Goal: Transaction & Acquisition: Purchase product/service

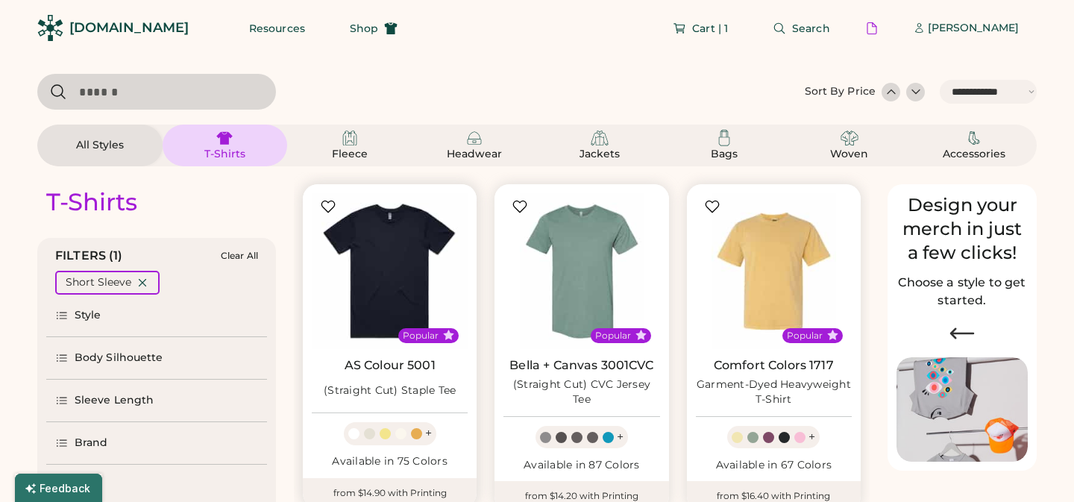
select select "*****"
select select "*"
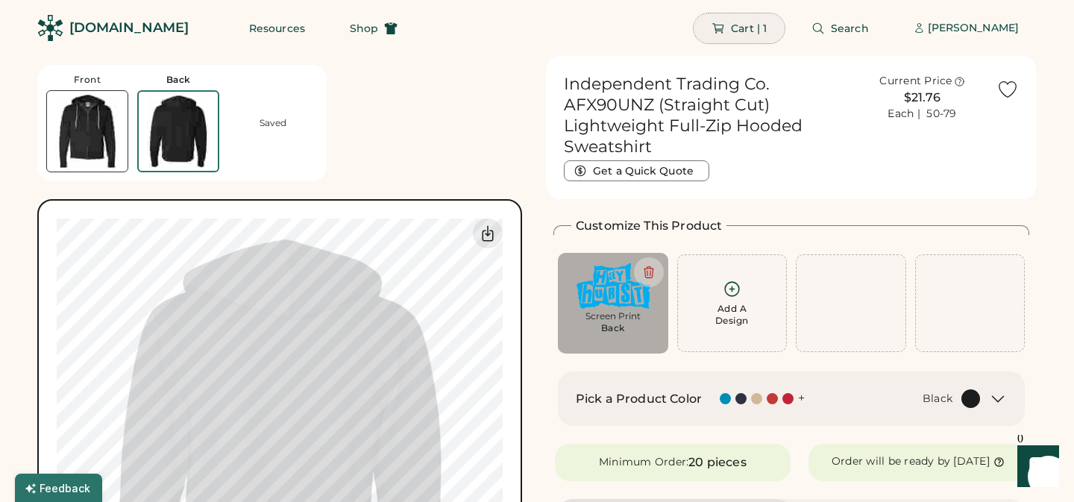
click at [756, 30] on span "Cart | 1" at bounding box center [749, 28] width 36 height 10
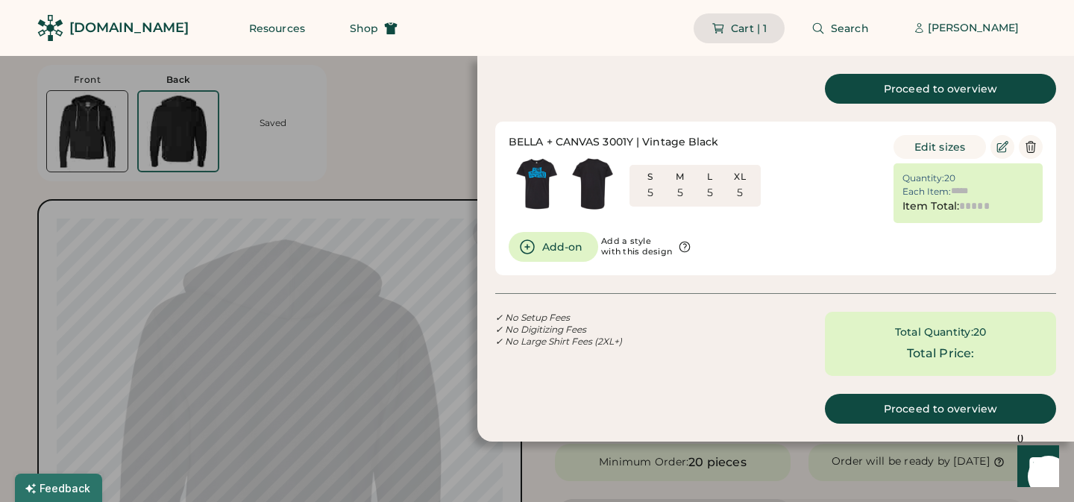
type input "******"
type input "*******"
click at [567, 245] on button "Add-on" at bounding box center [553, 247] width 89 height 30
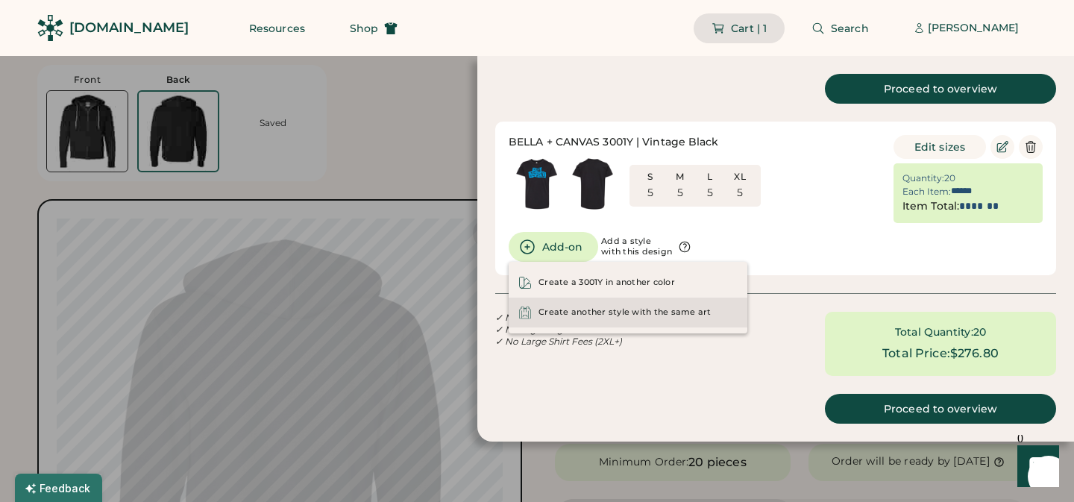
click at [628, 318] on div "Create another style with the same art" at bounding box center [624, 312] width 173 height 12
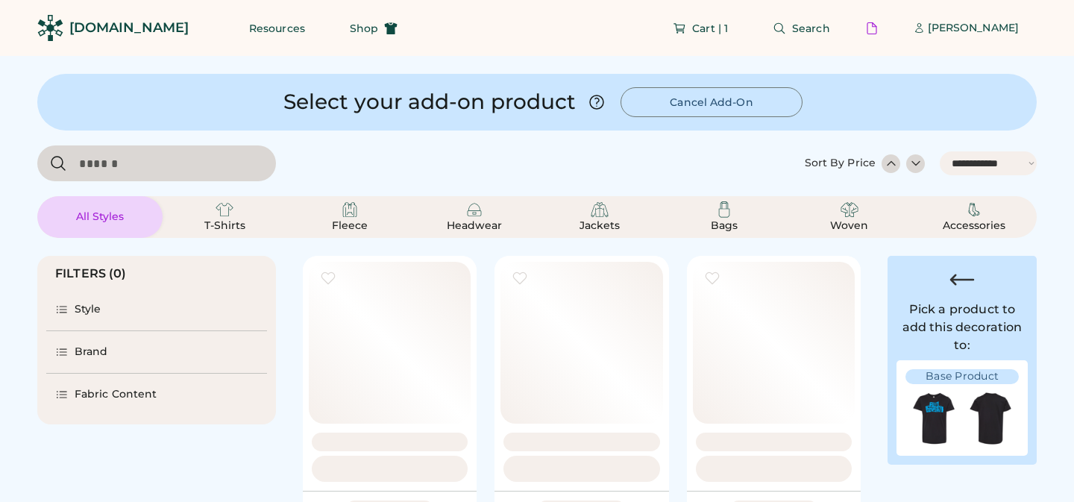
select select "*****"
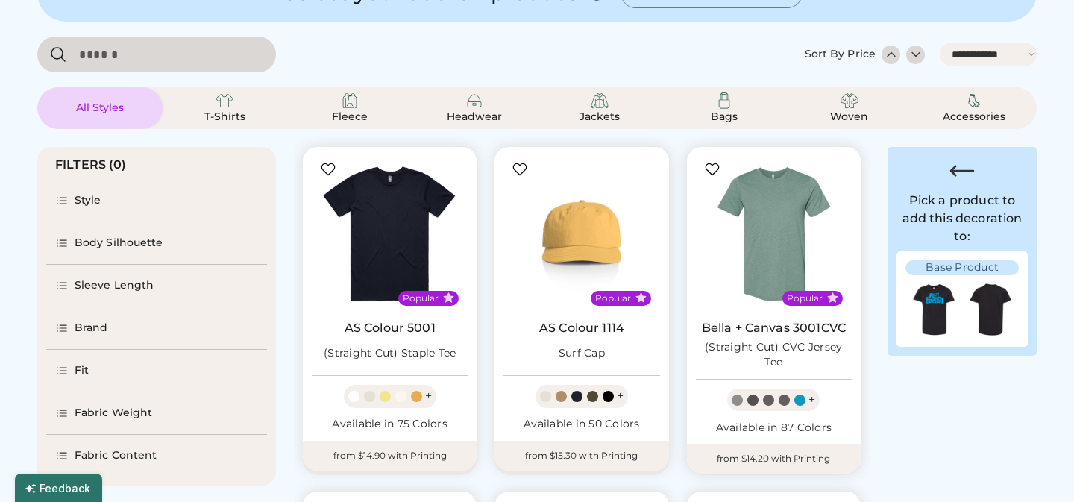
click at [63, 201] on icon at bounding box center [61, 200] width 13 height 13
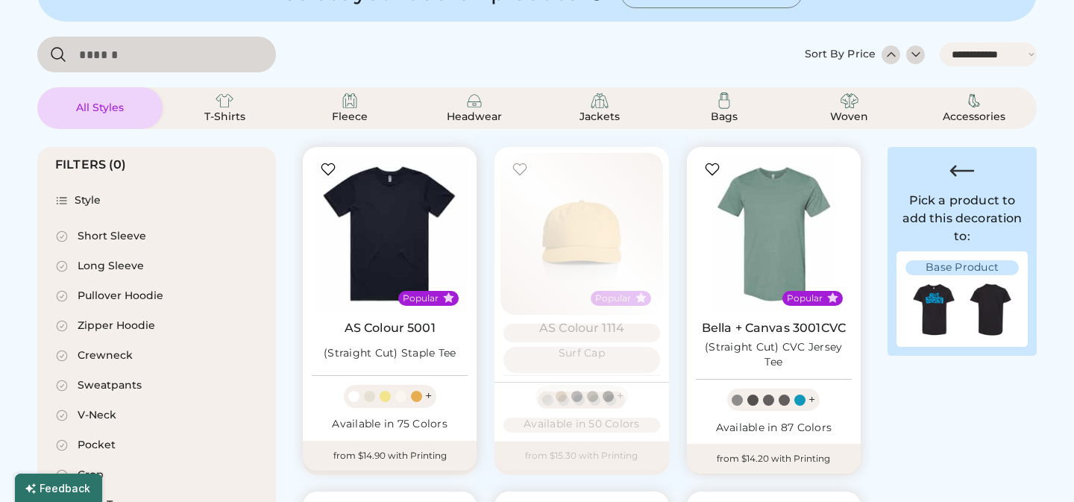
click at [63, 201] on icon at bounding box center [61, 200] width 13 height 13
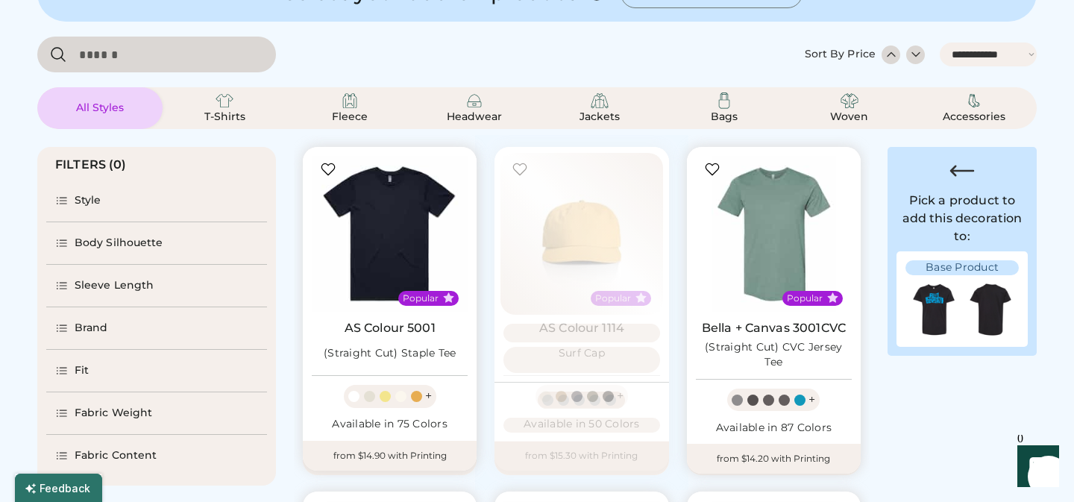
scroll to position [204, 0]
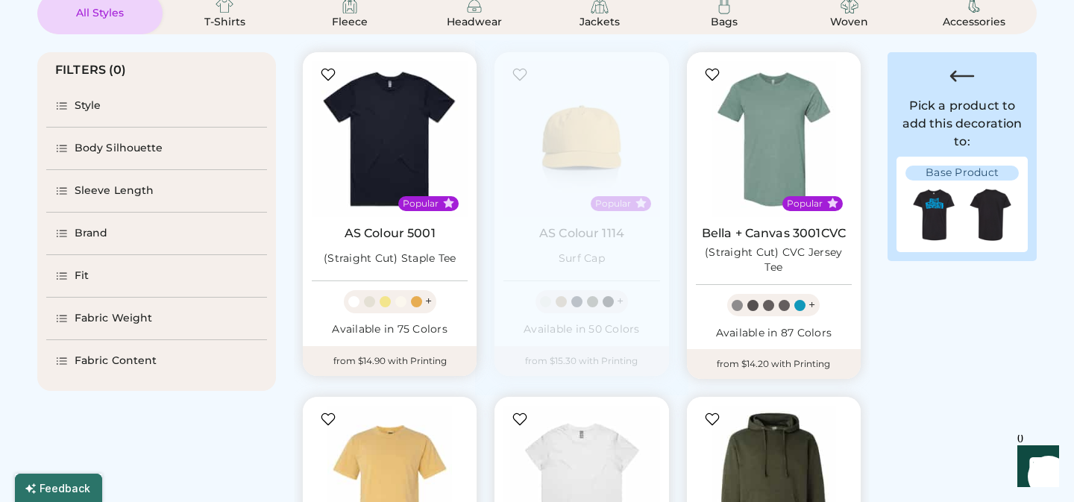
click at [63, 274] on icon at bounding box center [61, 275] width 13 height 13
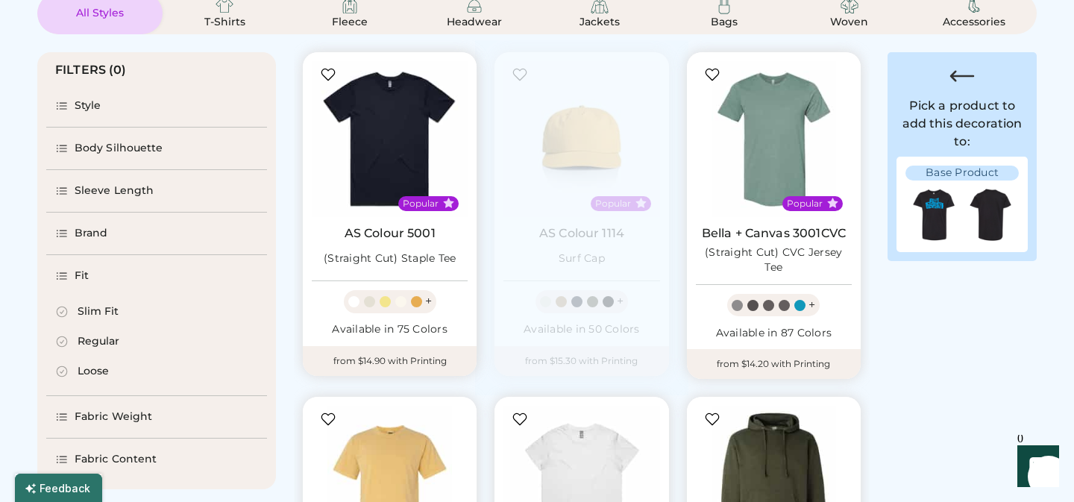
click at [63, 274] on icon at bounding box center [61, 275] width 13 height 13
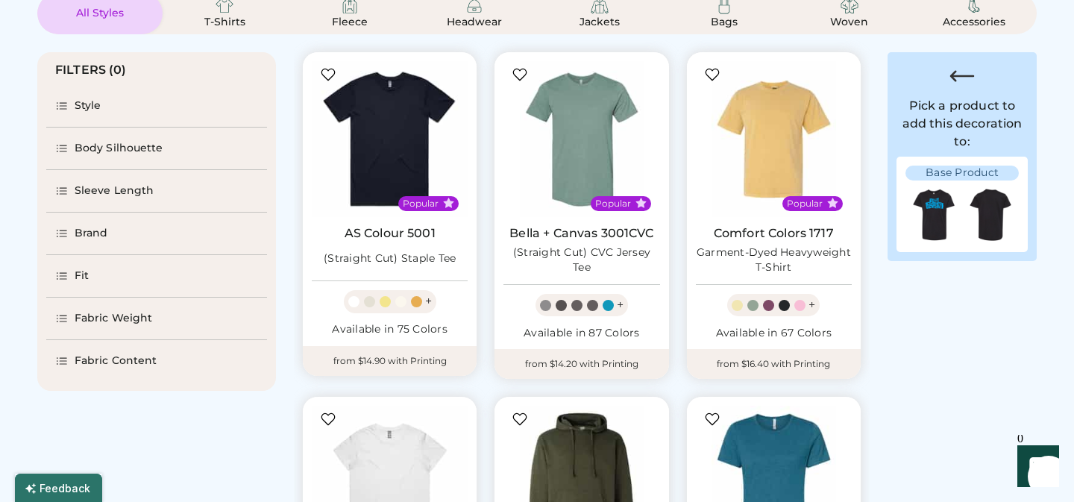
click at [62, 146] on icon at bounding box center [61, 148] width 13 height 13
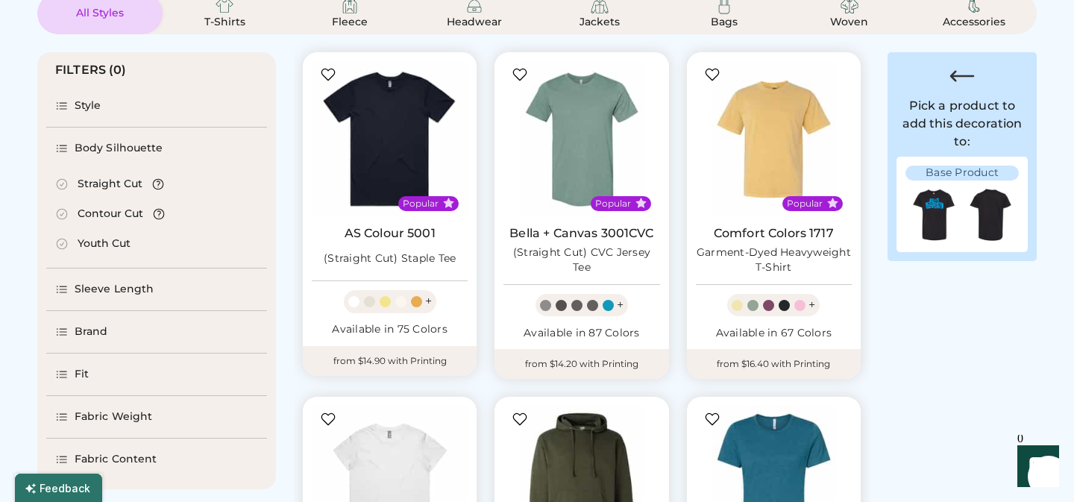
click at [61, 244] on icon at bounding box center [61, 243] width 13 height 13
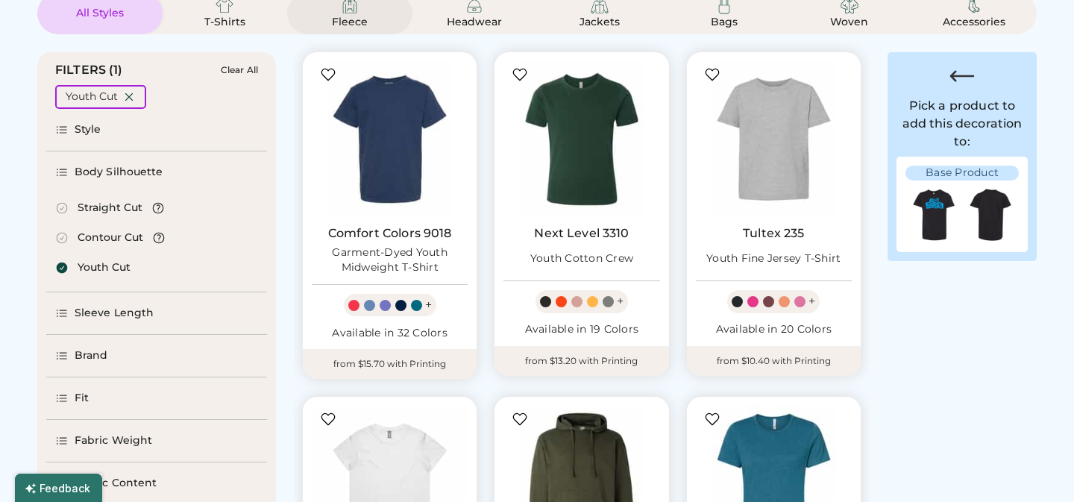
click at [358, 17] on div "Fleece" at bounding box center [349, 22] width 67 height 15
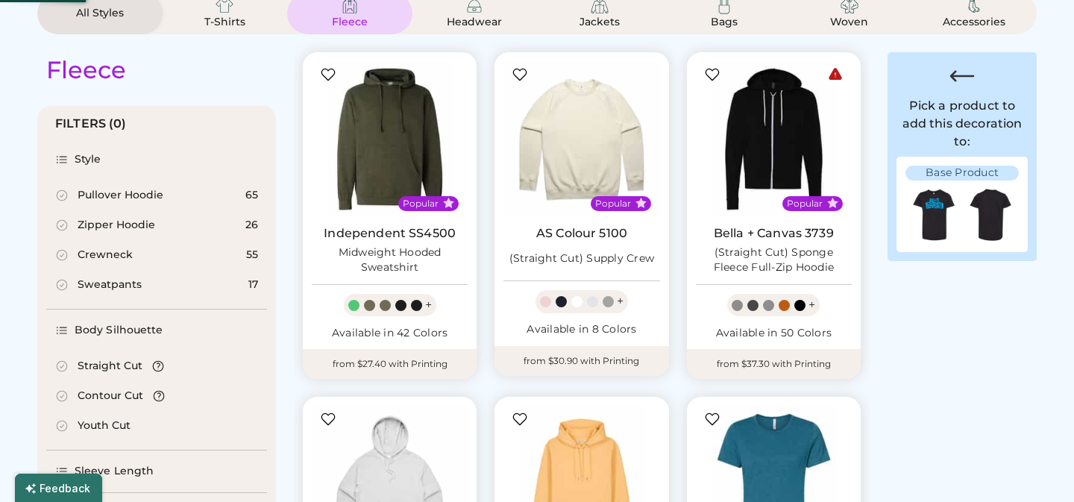
select select "*"
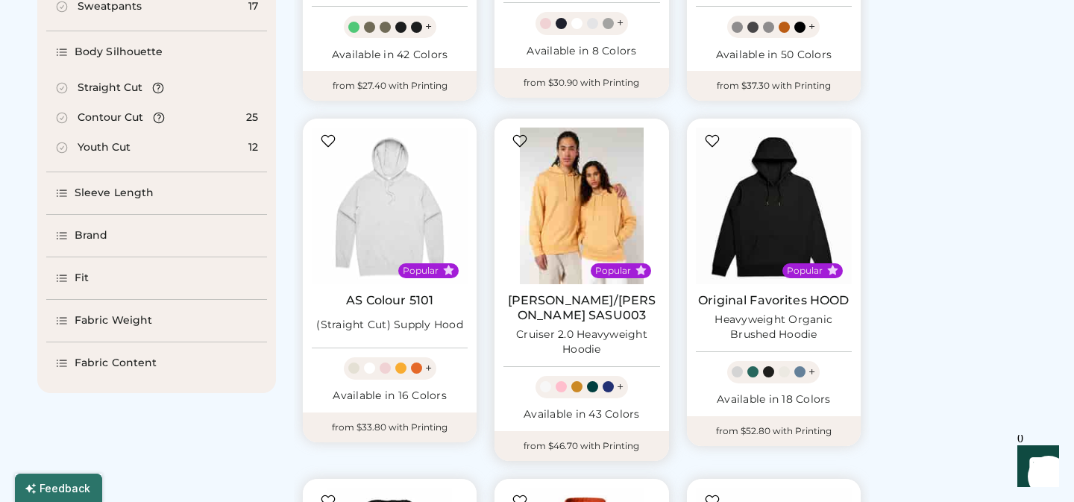
scroll to position [478, 0]
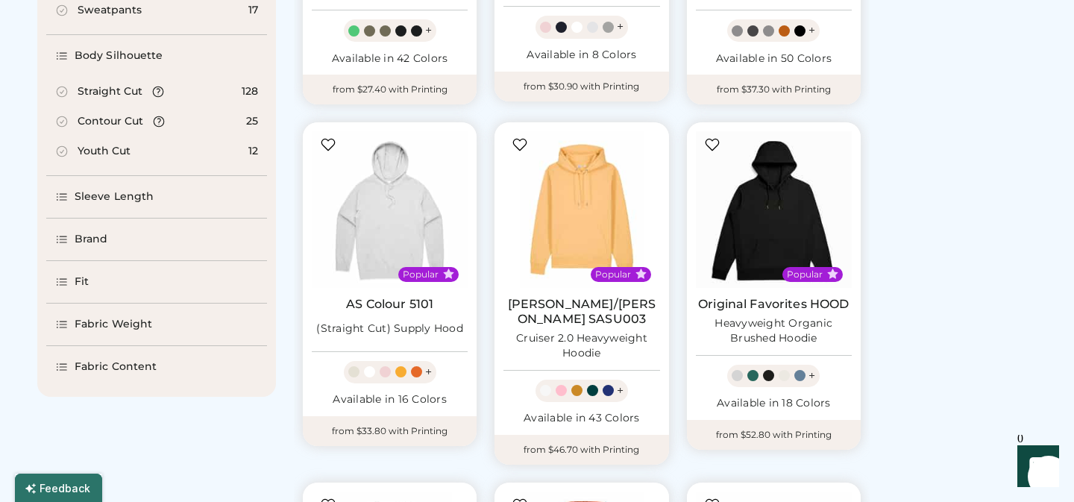
click at [102, 148] on div "Youth Cut" at bounding box center [104, 151] width 53 height 15
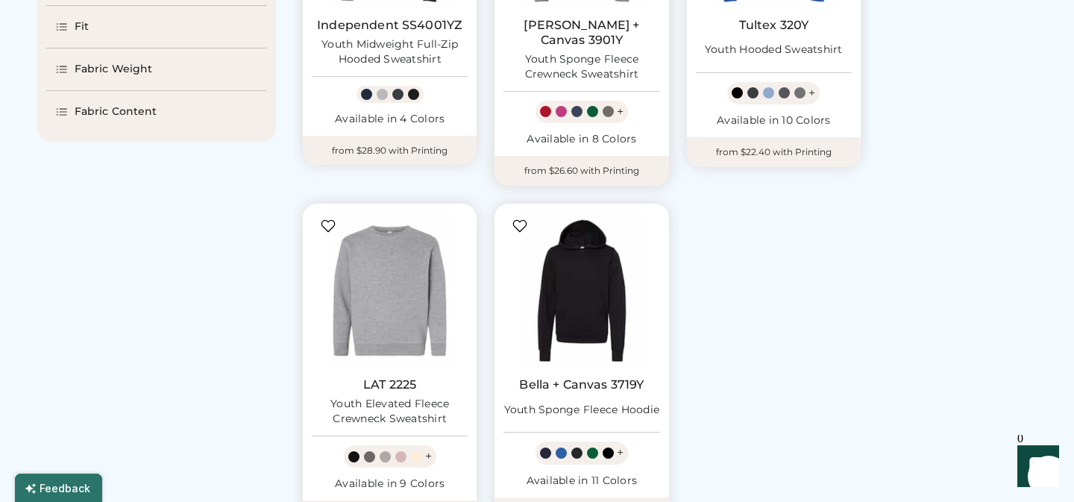
scroll to position [849, 0]
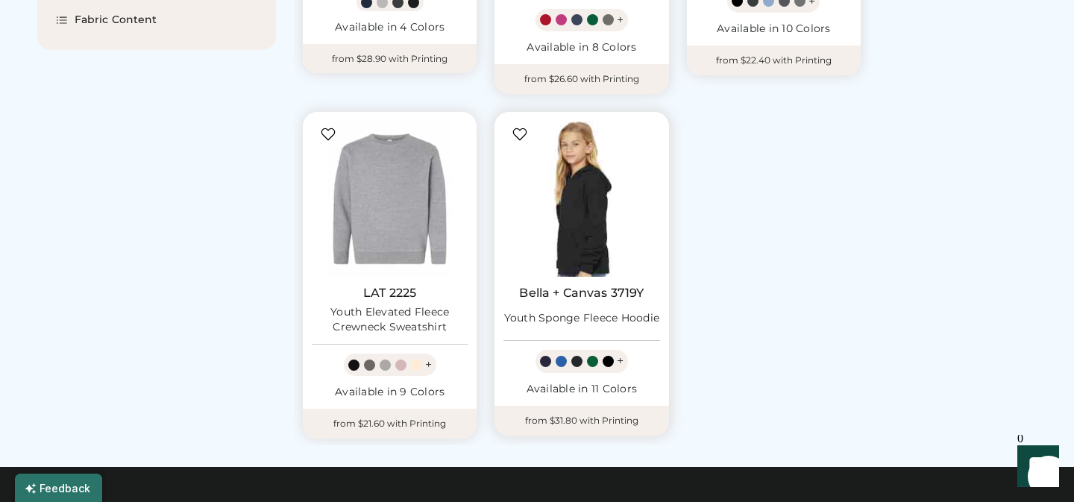
click at [576, 198] on img at bounding box center [581, 199] width 156 height 156
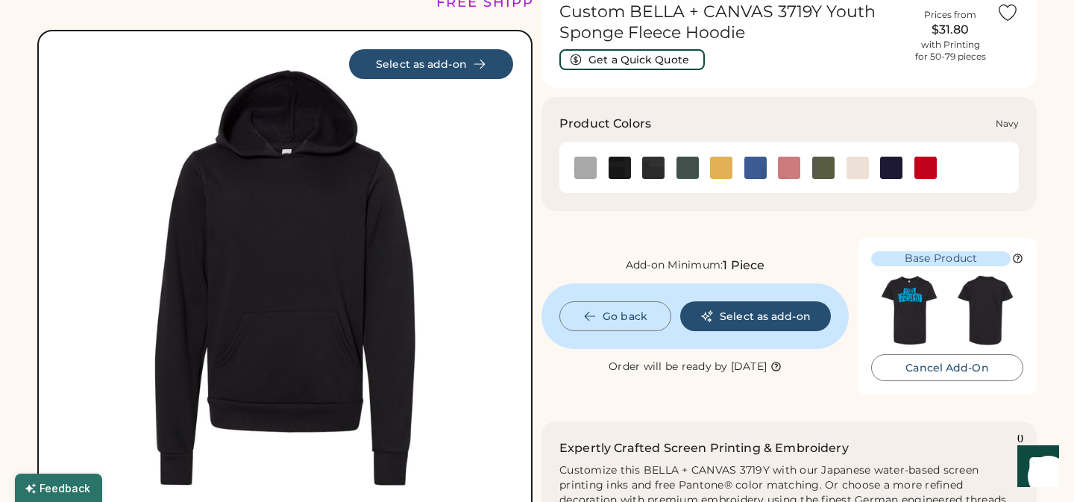
click at [893, 174] on img at bounding box center [891, 168] width 22 height 22
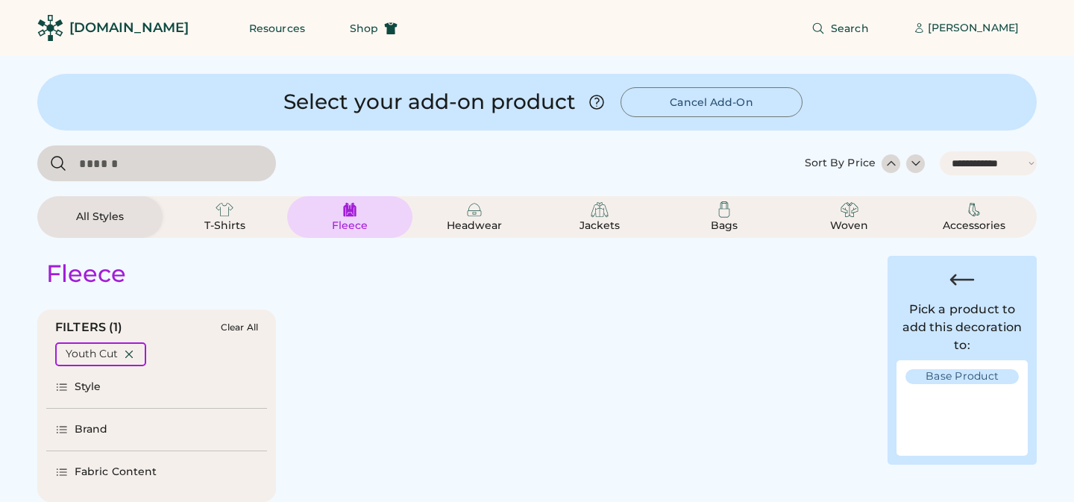
select select "*****"
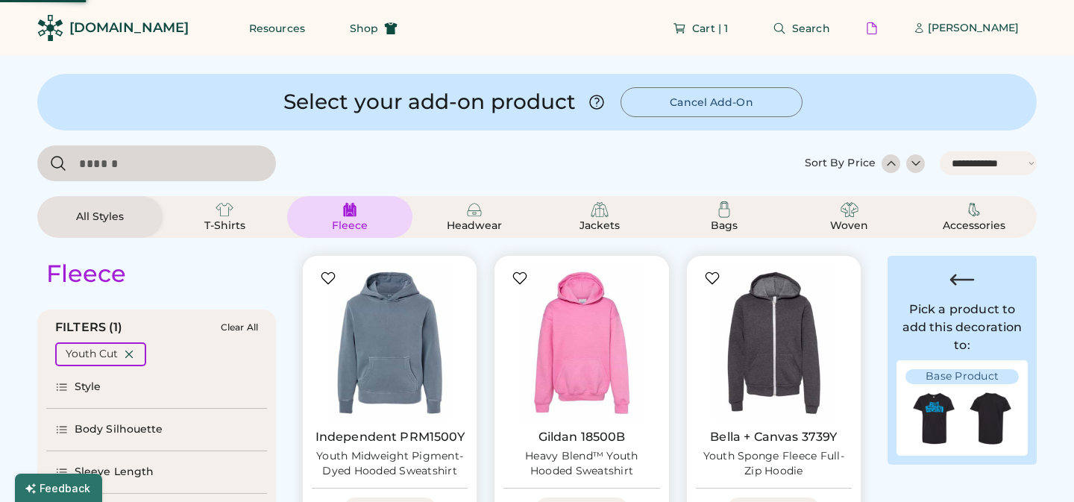
scroll to position [141, 0]
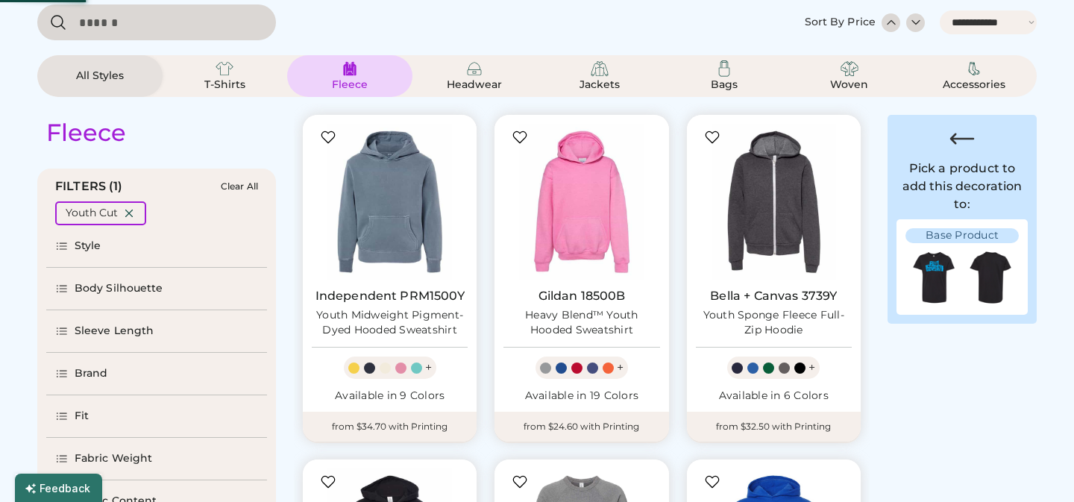
click at [85, 374] on div "Brand" at bounding box center [92, 373] width 34 height 15
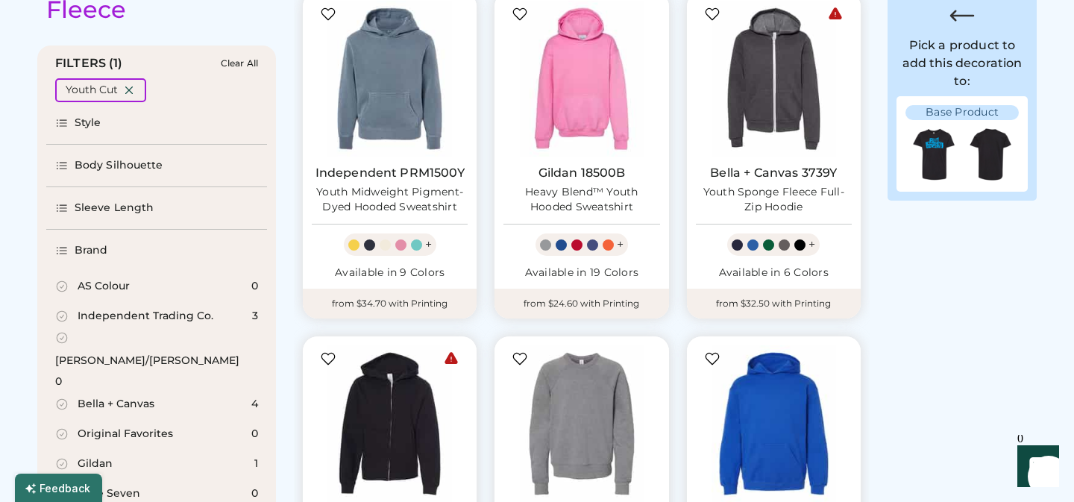
scroll to position [270, 0]
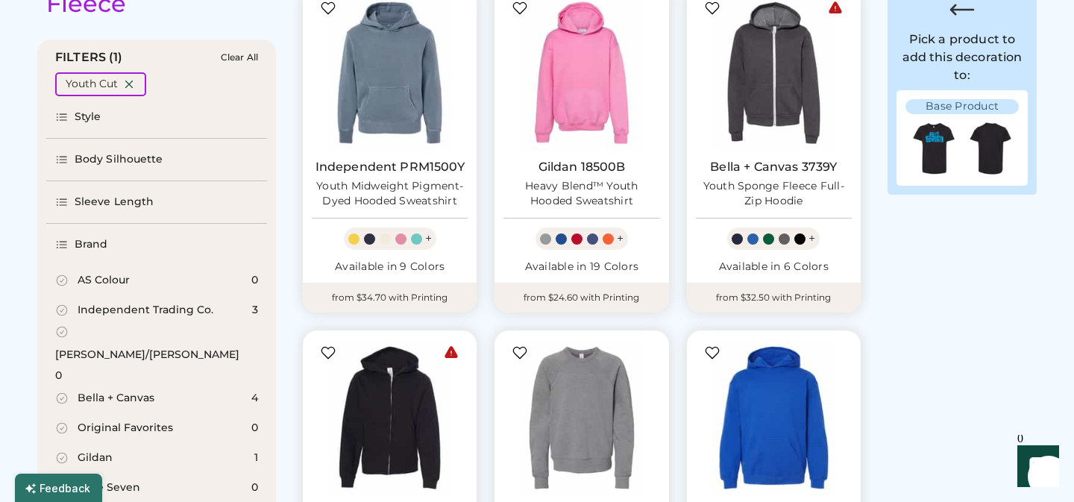
click at [143, 309] on div "Independent Trading Co." at bounding box center [146, 310] width 136 height 15
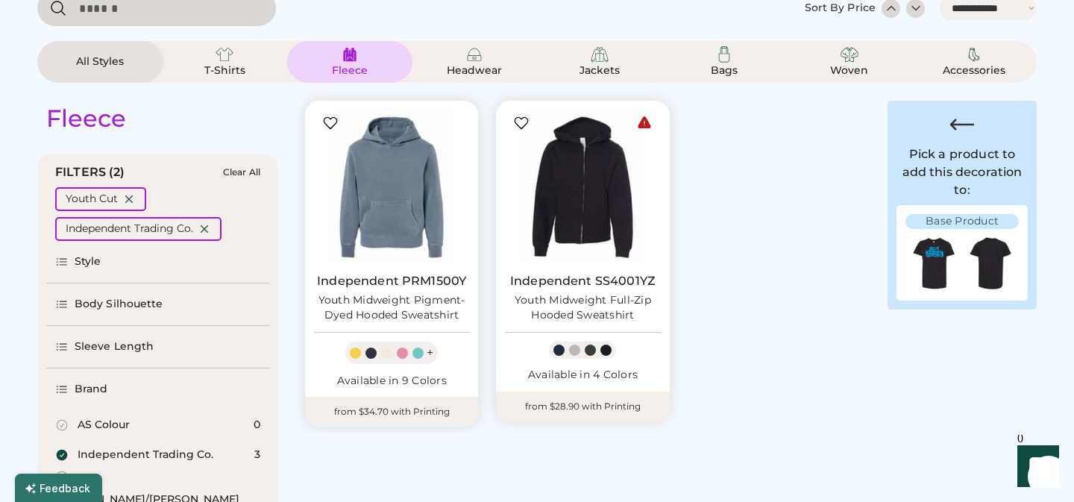
scroll to position [226, 0]
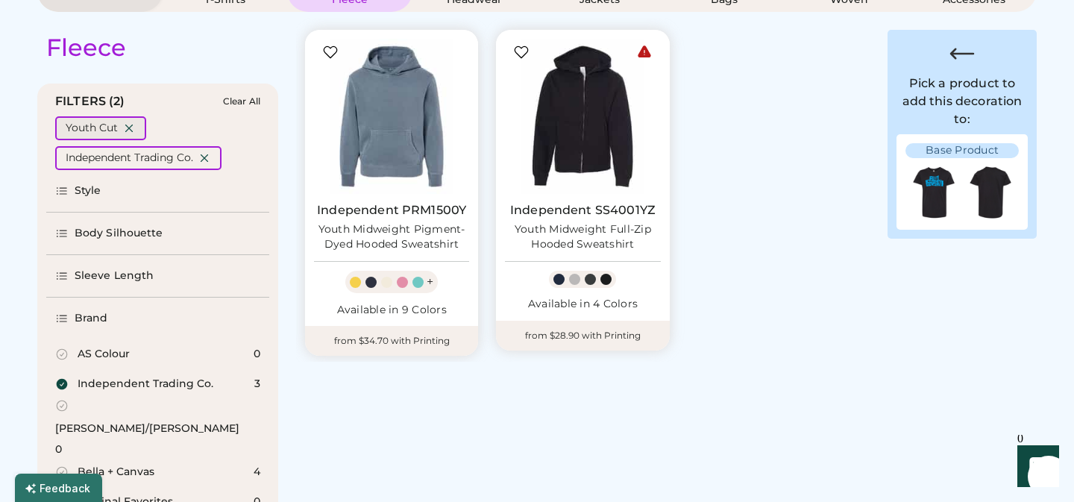
click at [128, 124] on icon at bounding box center [128, 128] width 13 height 13
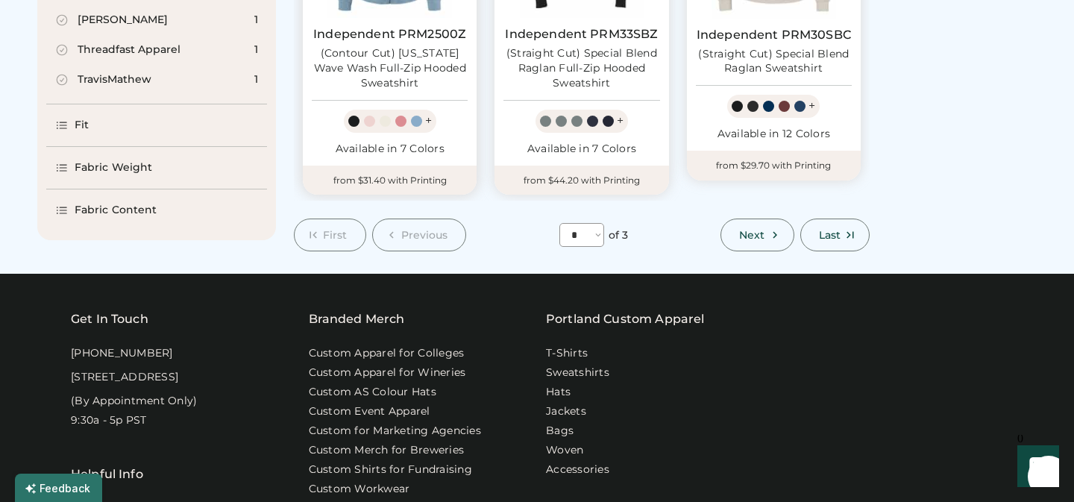
scroll to position [1427, 0]
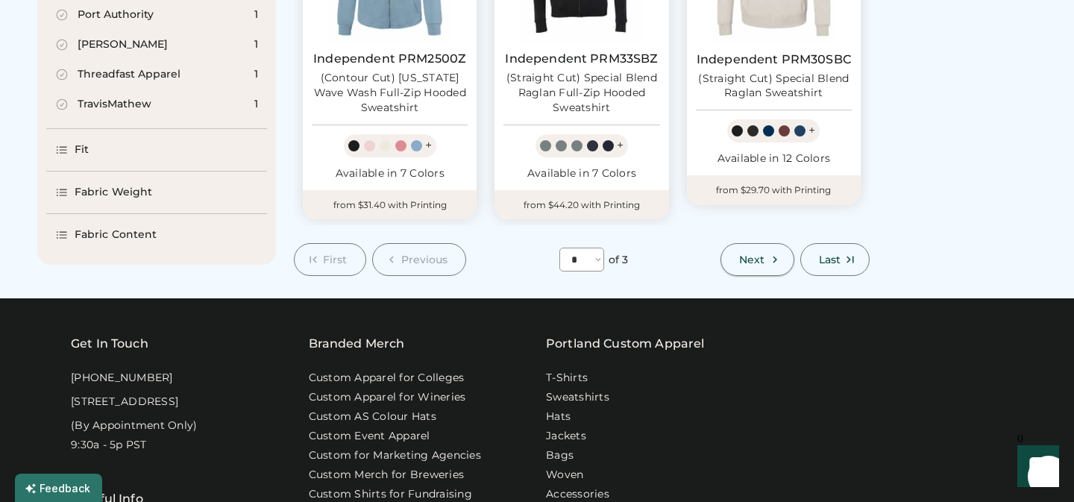
click at [758, 257] on span "Next" at bounding box center [751, 259] width 25 height 10
select select "*"
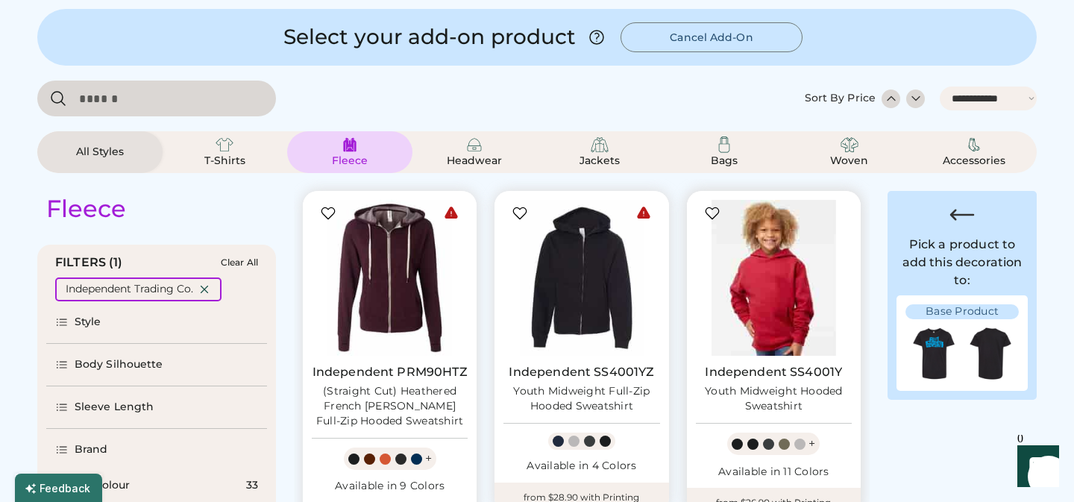
click at [770, 281] on img at bounding box center [774, 278] width 156 height 156
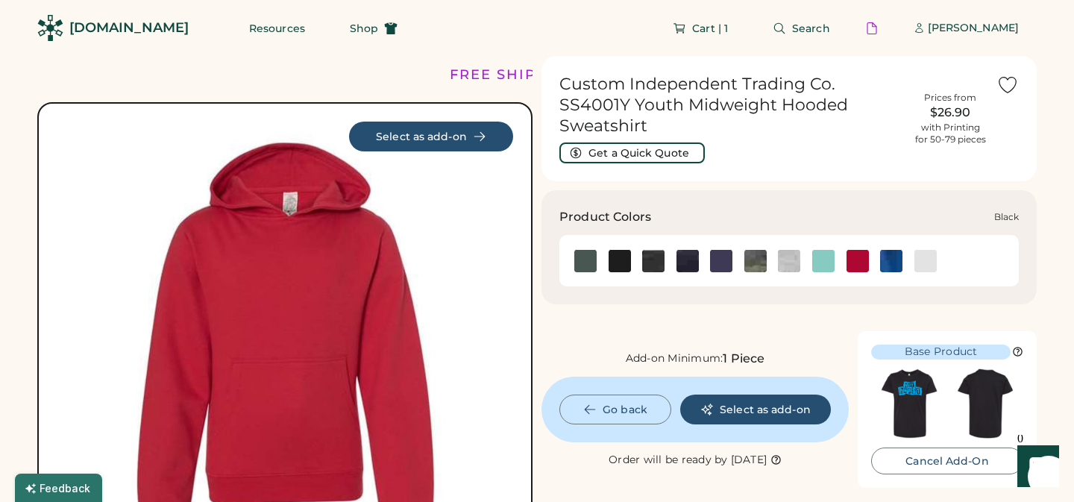
click at [621, 260] on img at bounding box center [619, 261] width 22 height 22
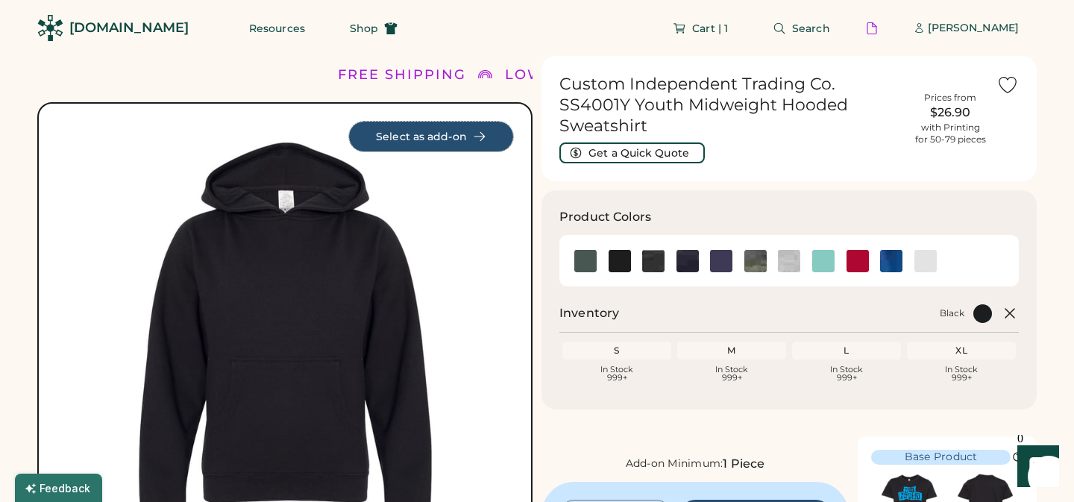
click at [432, 133] on button "Select as add-on" at bounding box center [431, 137] width 164 height 30
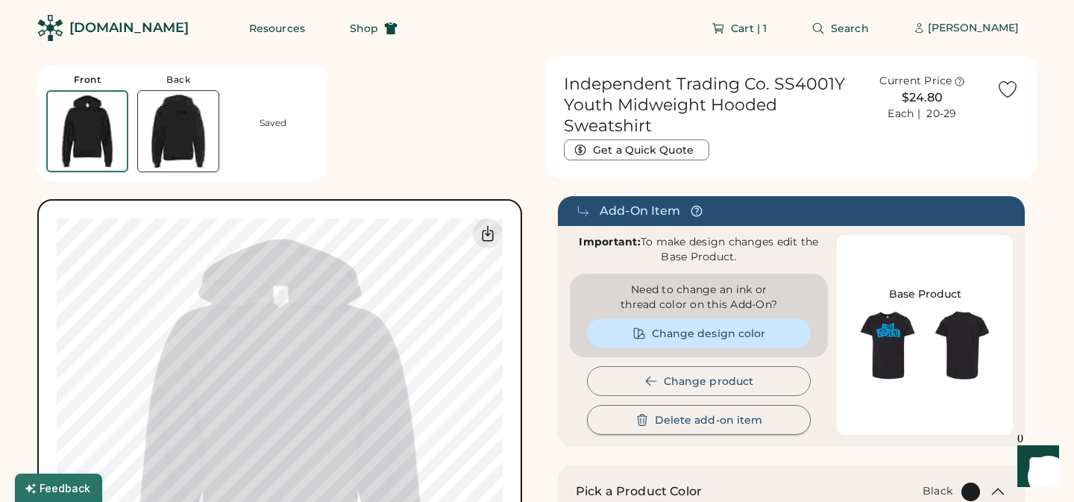
click at [694, 422] on button "Delete add-on item" at bounding box center [699, 420] width 224 height 30
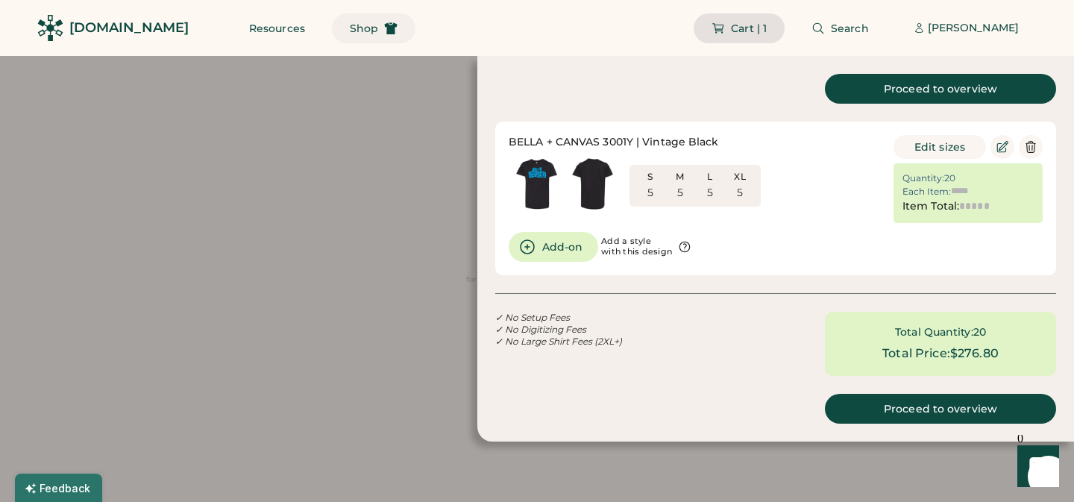
click at [350, 32] on span "Shop" at bounding box center [364, 28] width 28 height 10
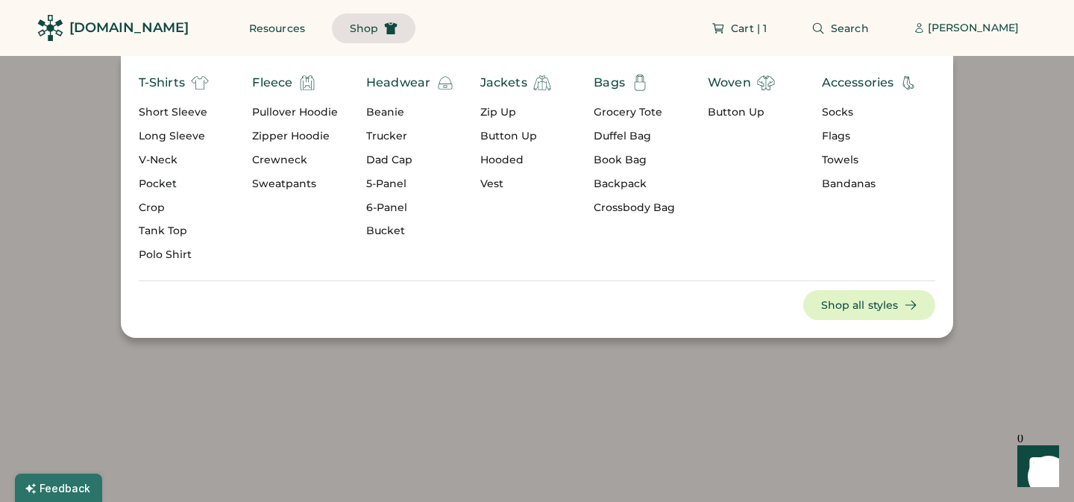
click at [297, 111] on div "Pullover Hoodie" at bounding box center [295, 112] width 86 height 15
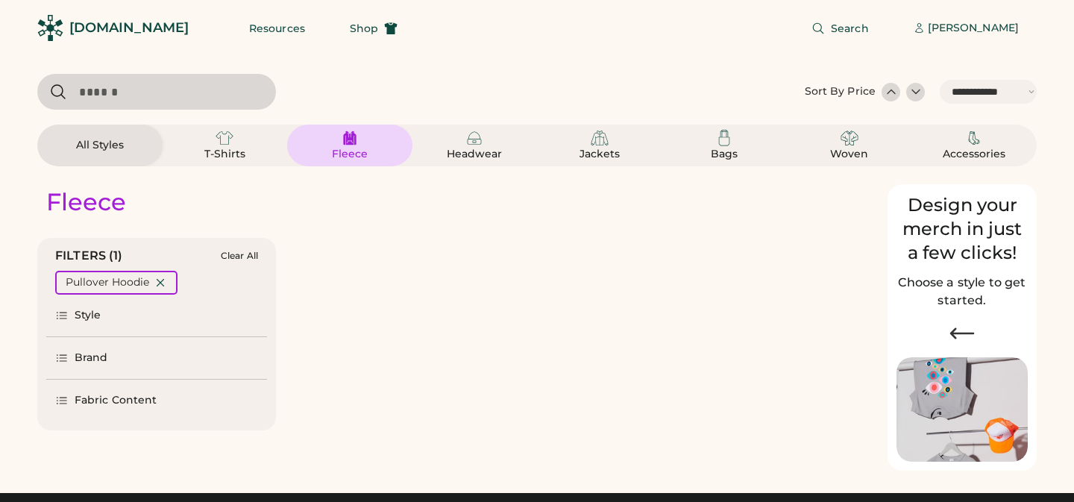
select select "*****"
select select "*"
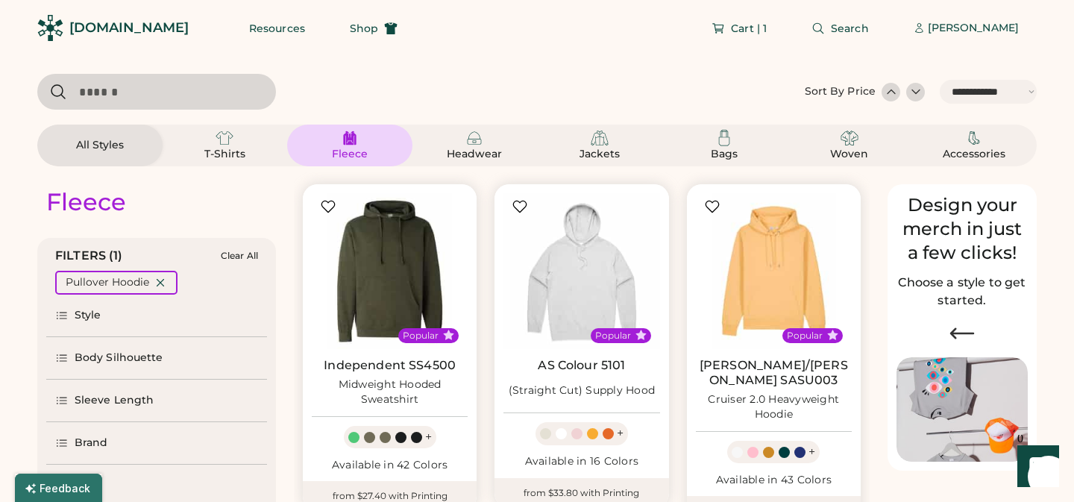
scroll to position [160, 0]
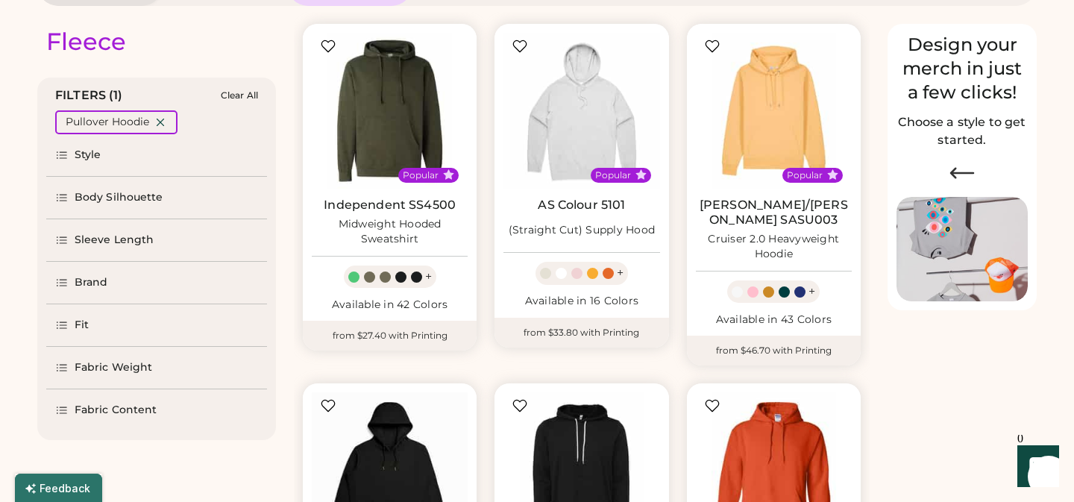
click at [83, 280] on div "Brand" at bounding box center [92, 282] width 34 height 15
select select "*****"
select select "*"
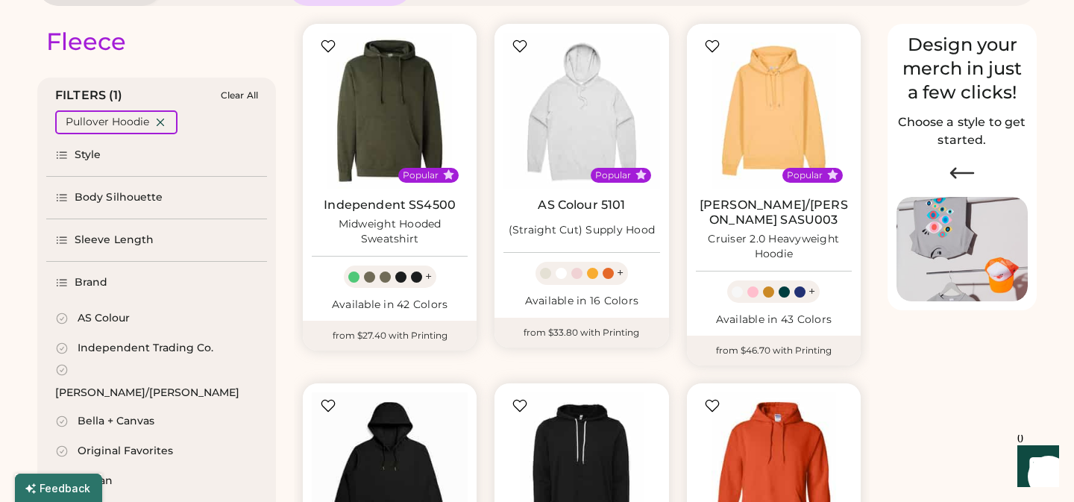
click at [142, 346] on div "Independent Trading Co." at bounding box center [146, 348] width 136 height 15
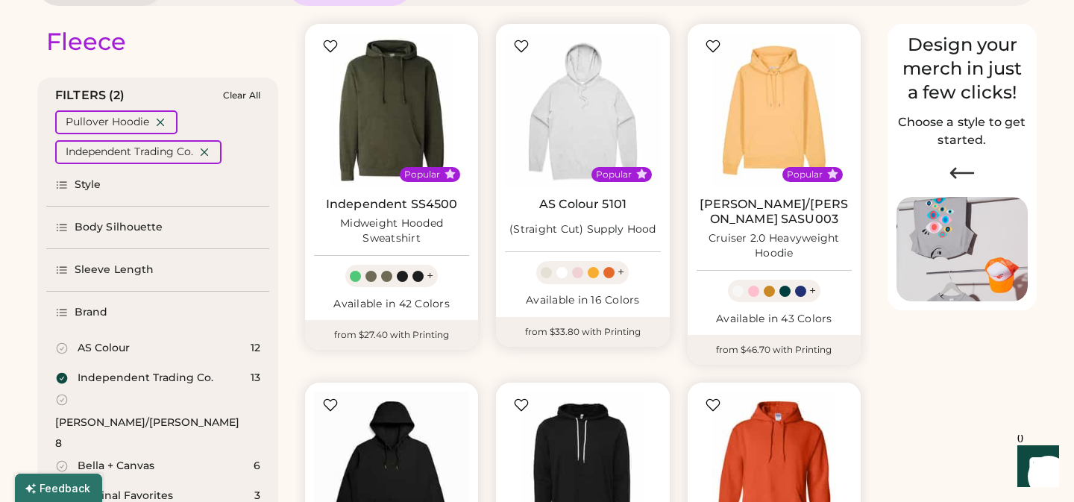
select select "*"
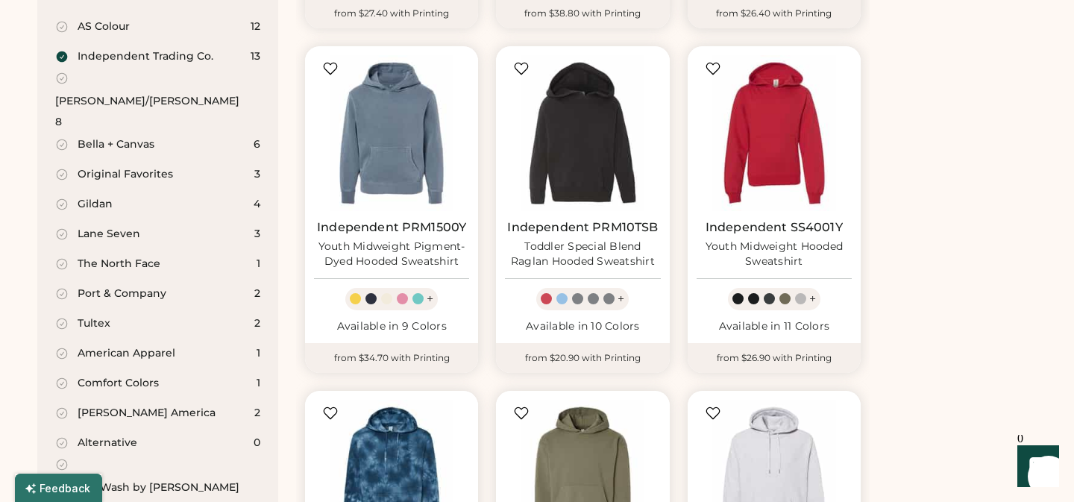
scroll to position [487, 0]
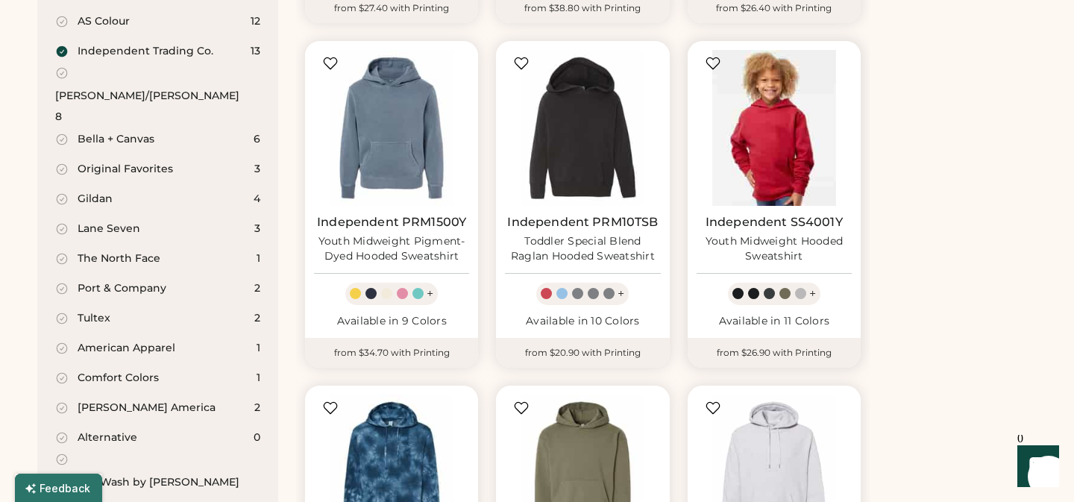
click at [770, 137] on img at bounding box center [773, 127] width 155 height 155
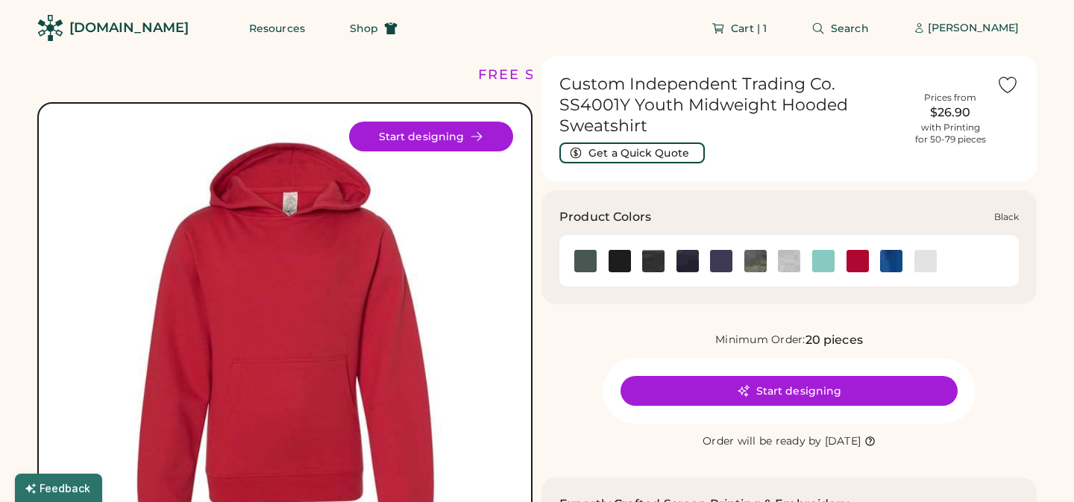
click at [620, 262] on img at bounding box center [619, 261] width 22 height 22
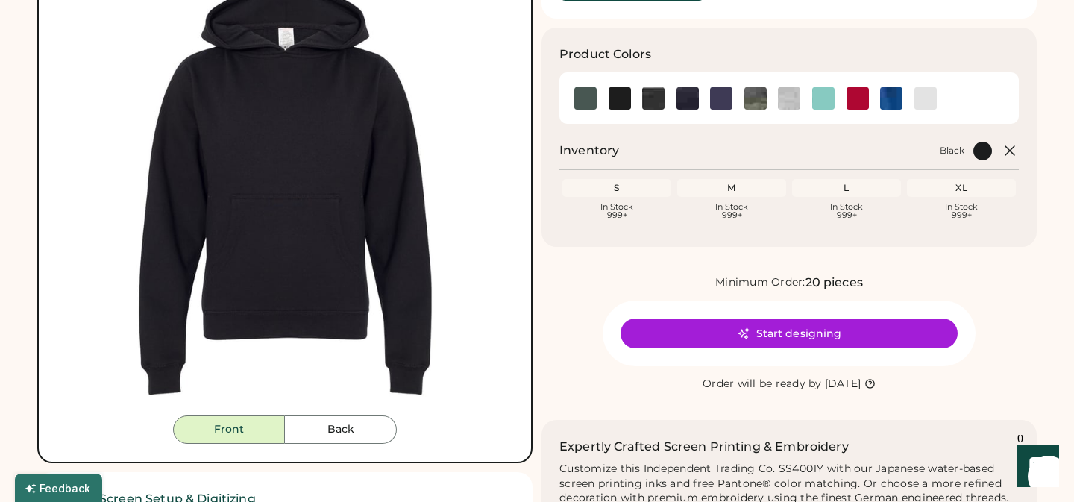
scroll to position [163, 0]
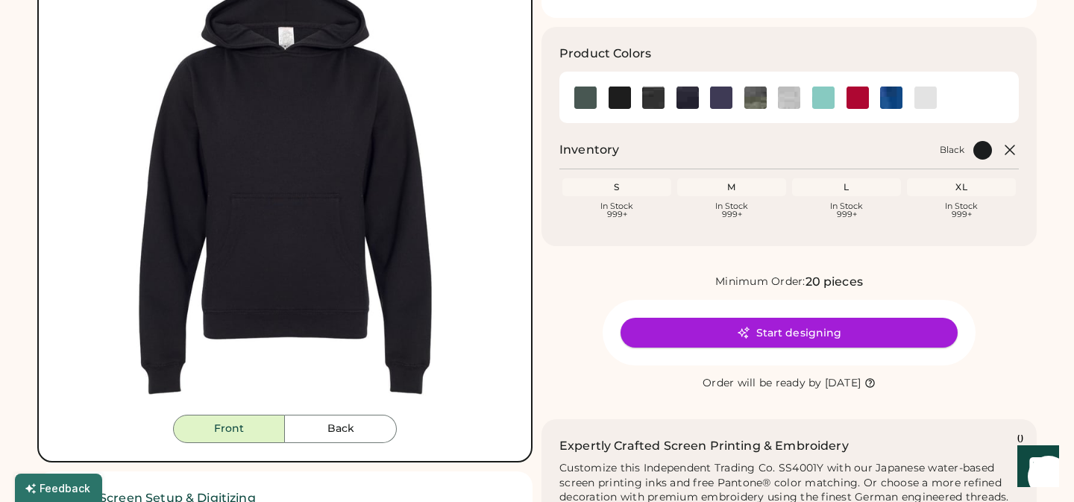
click at [805, 332] on button "Start designing" at bounding box center [788, 333] width 337 height 30
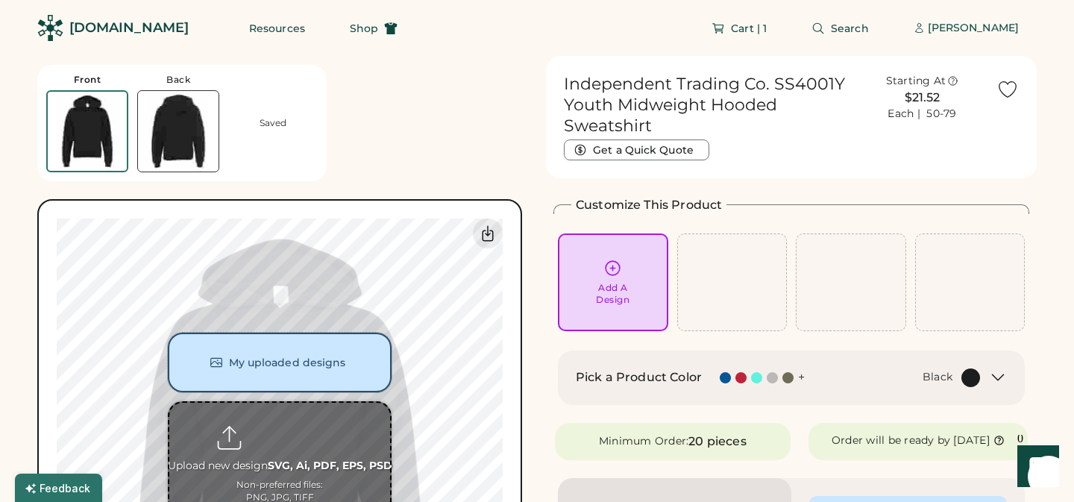
click at [290, 364] on button "My uploaded designs" at bounding box center [280, 363] width 224 height 60
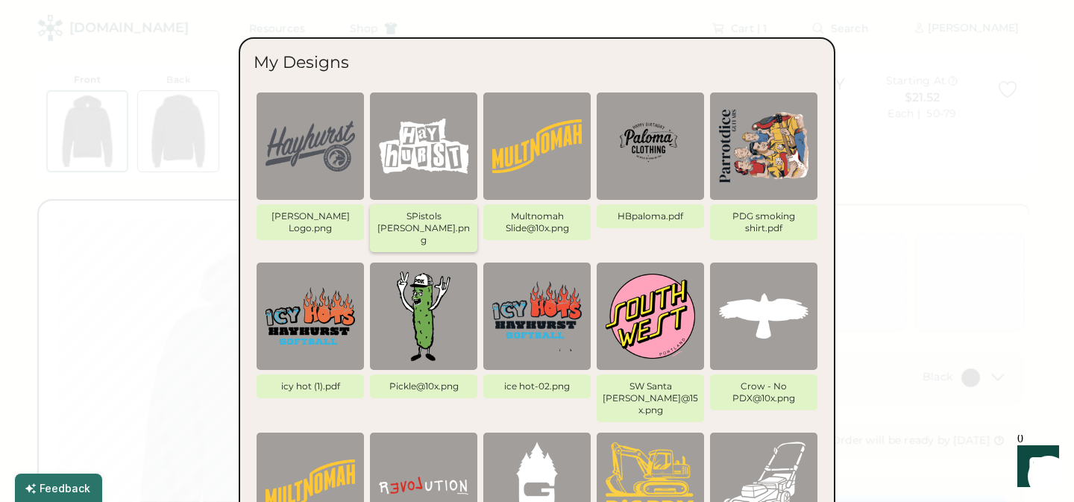
click at [423, 149] on img at bounding box center [423, 145] width 89 height 89
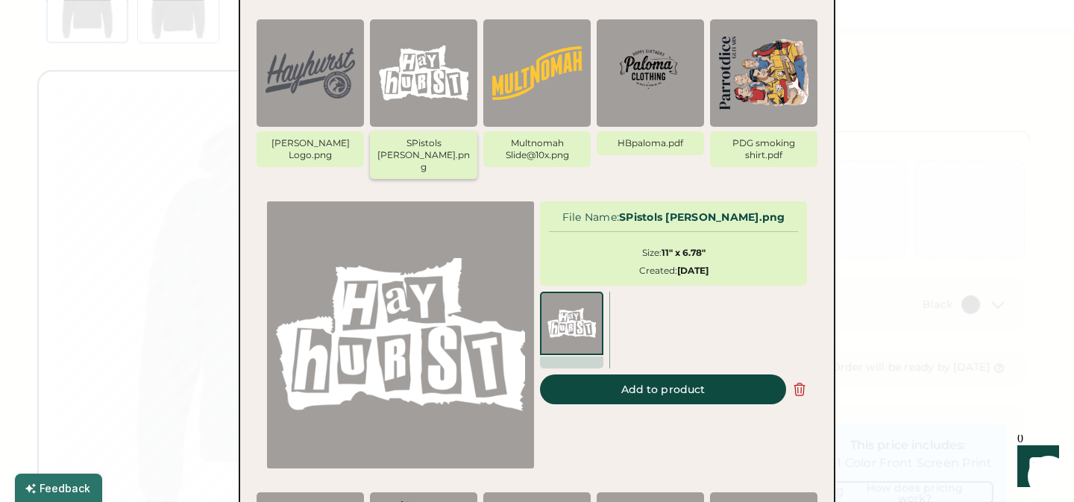
scroll to position [84, 0]
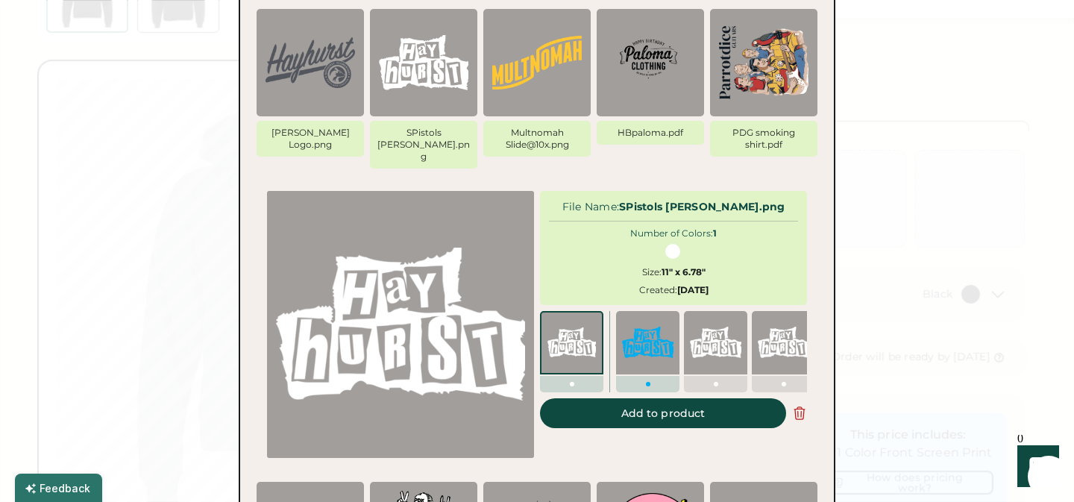
click at [650, 330] on img at bounding box center [647, 342] width 51 height 51
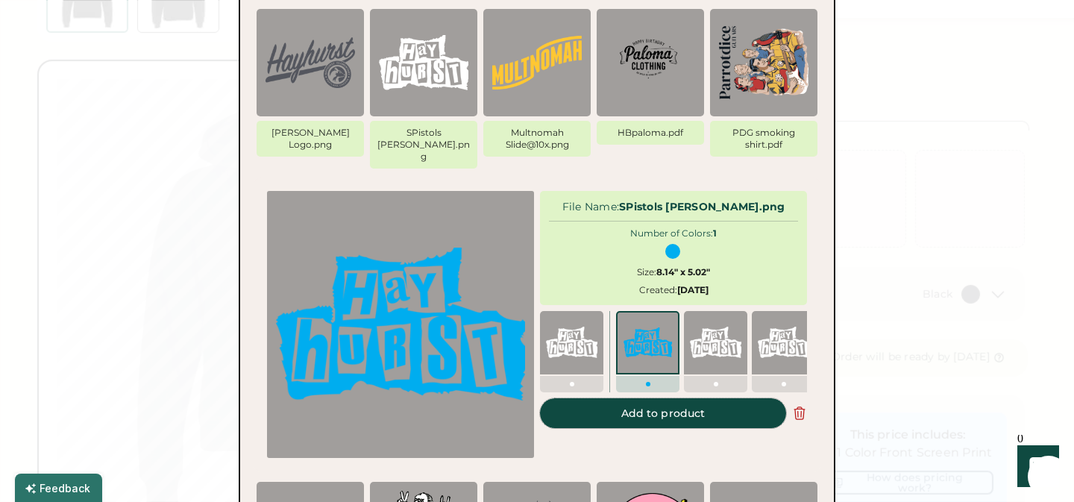
click at [665, 403] on button "Add to product" at bounding box center [663, 413] width 246 height 30
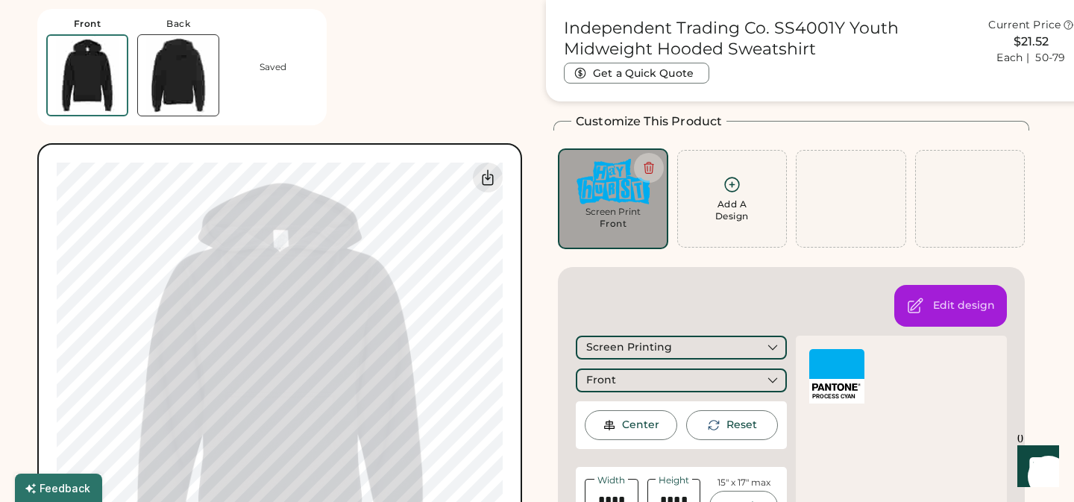
type input "****"
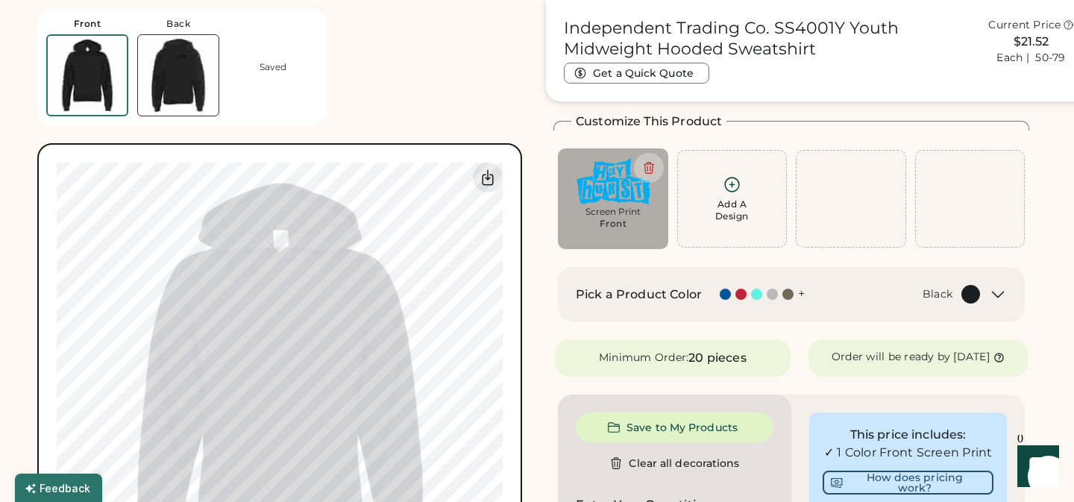
type input "****"
click at [487, 180] on icon at bounding box center [488, 178] width 18 height 18
